Goal: Find specific page/section: Find specific page/section

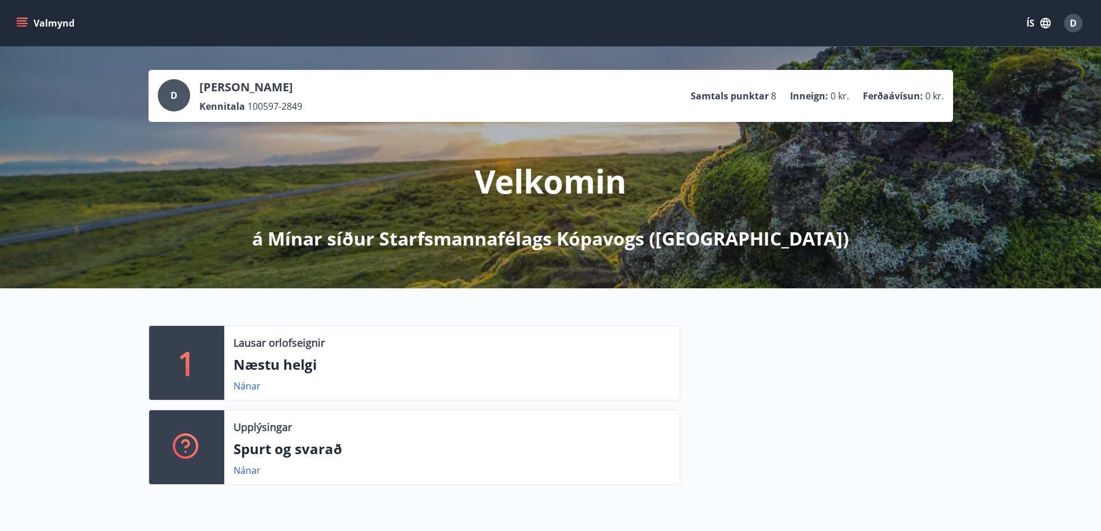
click at [23, 20] on icon "menu" at bounding box center [22, 23] width 12 height 12
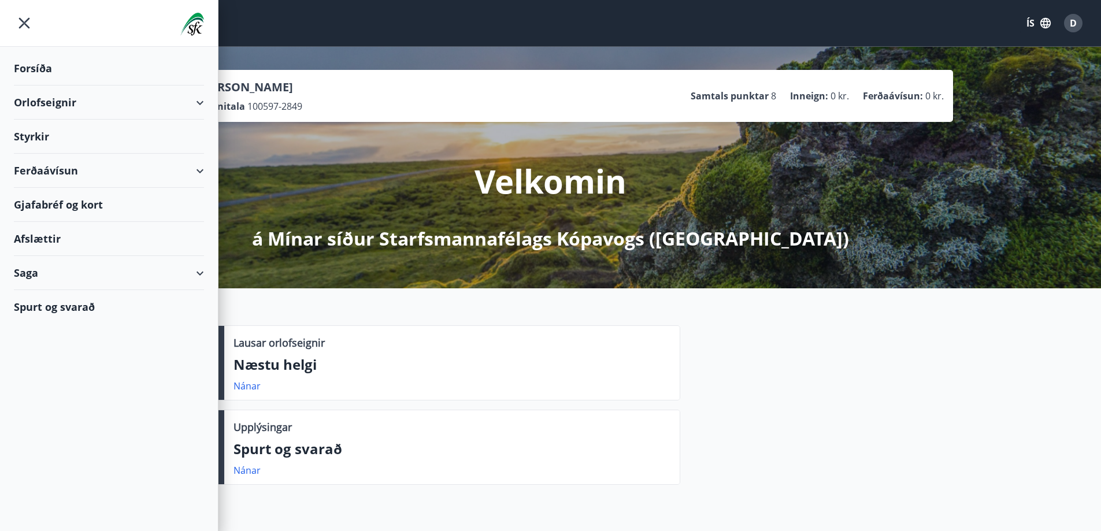
click at [56, 86] on div "Styrkir" at bounding box center [109, 68] width 190 height 34
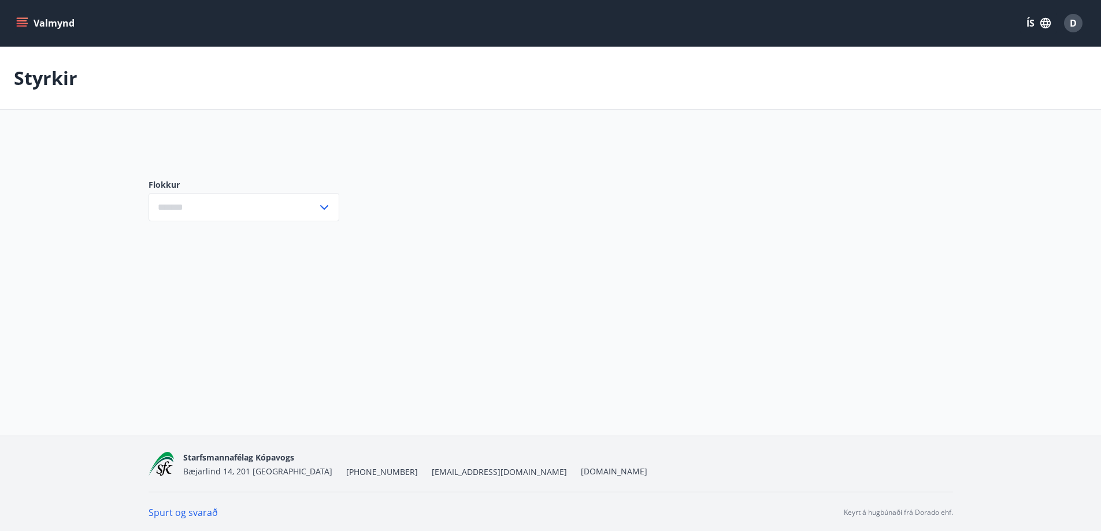
type input "***"
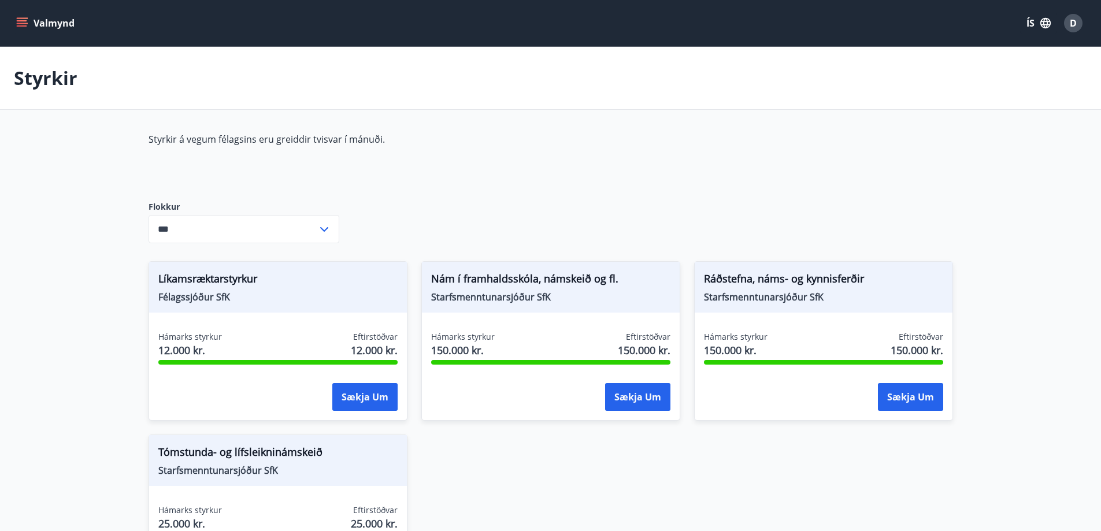
click at [22, 21] on icon "menu" at bounding box center [22, 20] width 10 height 1
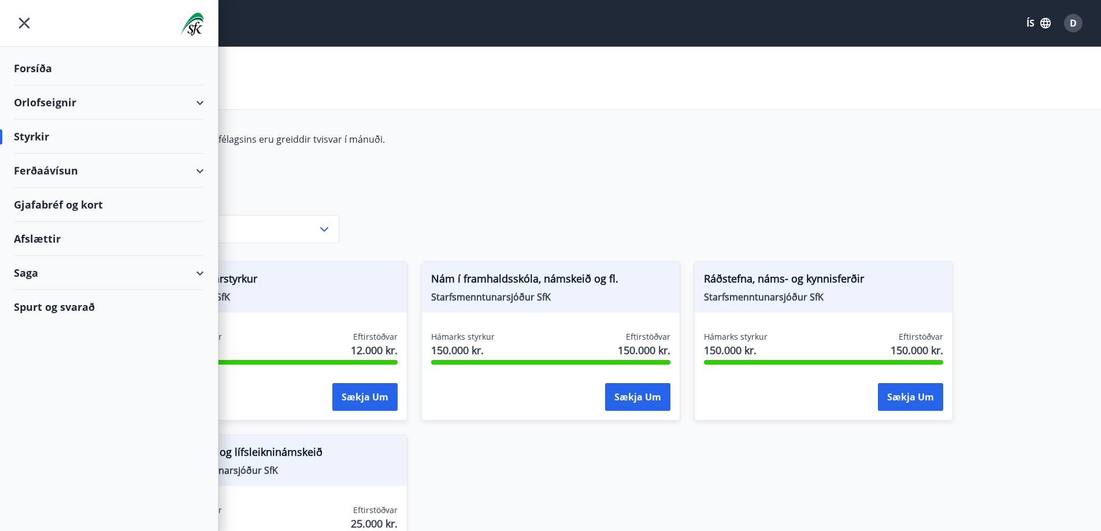
click at [1073, 25] on span "D" at bounding box center [1073, 23] width 7 height 13
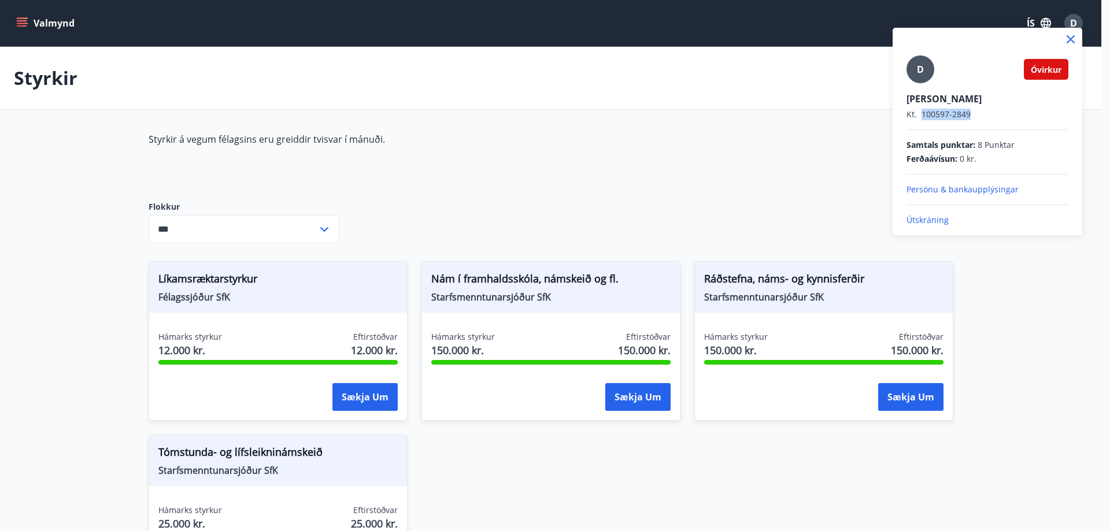
drag, startPoint x: 974, startPoint y: 113, endPoint x: 921, endPoint y: 114, distance: 52.6
click at [921, 114] on p "Kt. 100597-2849" at bounding box center [988, 115] width 162 height 12
copy p "100597-2849"
